Goal: Find specific page/section: Find specific page/section

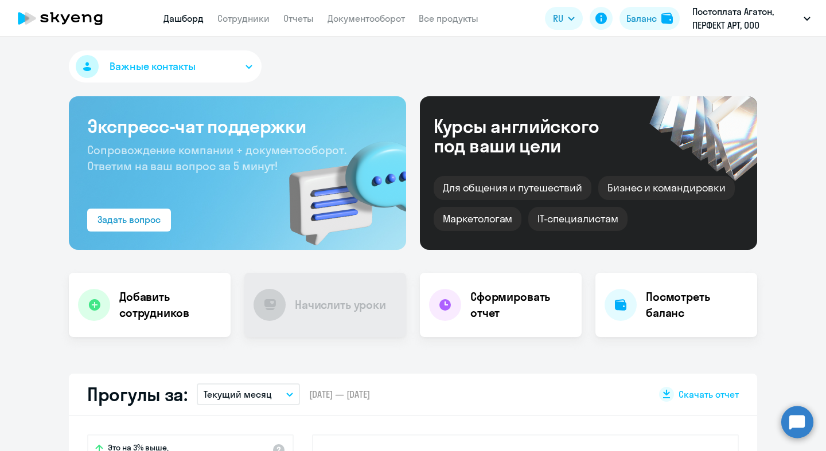
select select "30"
click at [241, 7] on app-header "Дашборд Сотрудники Отчеты Документооборот Все продукты Дашборд Сотрудники Отчет…" at bounding box center [413, 18] width 826 height 37
click at [239, 21] on link "Сотрудники" at bounding box center [243, 18] width 52 height 11
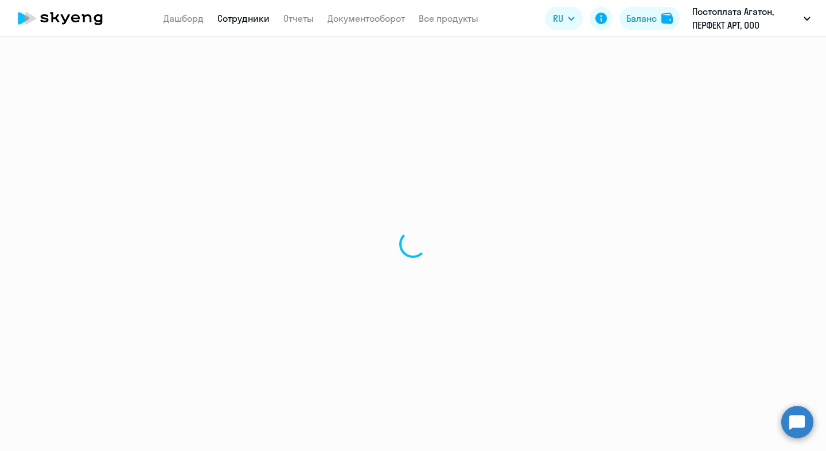
select select "30"
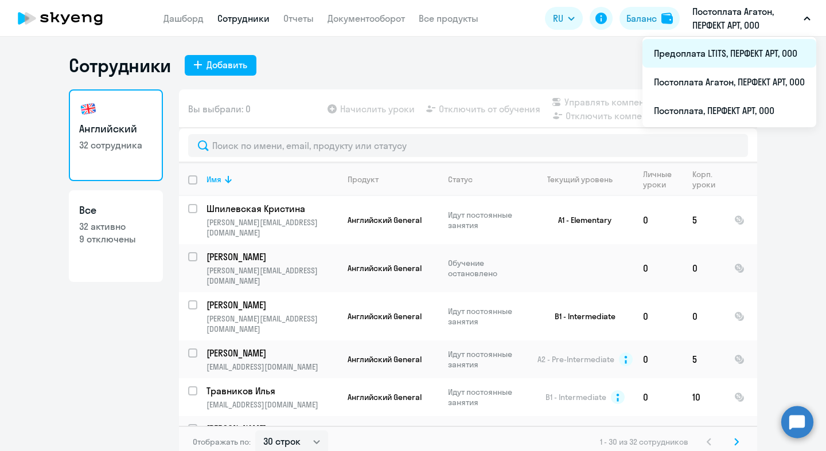
click at [749, 60] on li "Предоплата LTITS, ПЕРФЕКТ АРТ, ООО" at bounding box center [729, 53] width 174 height 29
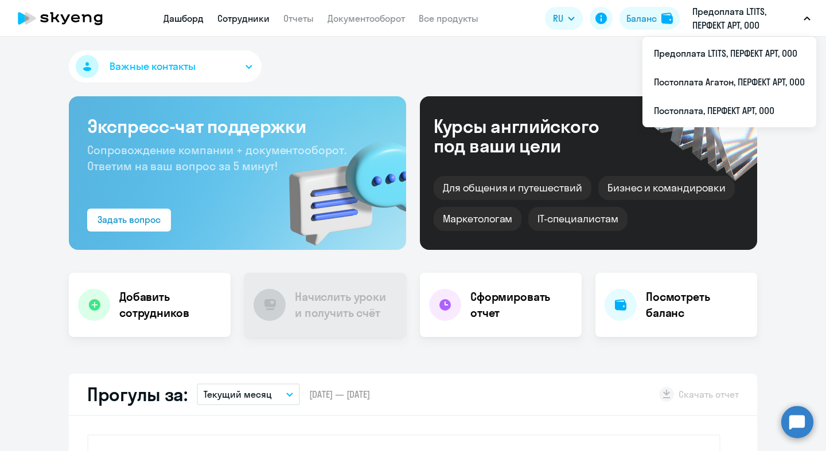
click at [246, 18] on link "Сотрудники" at bounding box center [243, 18] width 52 height 11
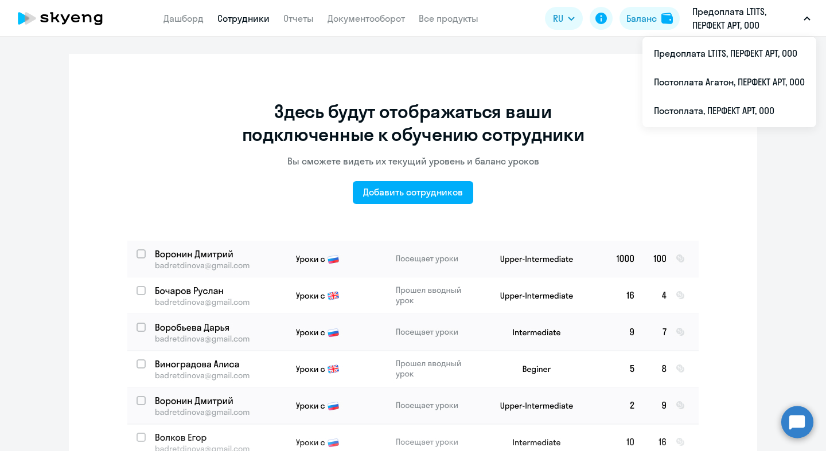
click at [57, 10] on icon at bounding box center [60, 18] width 101 height 29
